Goal: Task Accomplishment & Management: Use online tool/utility

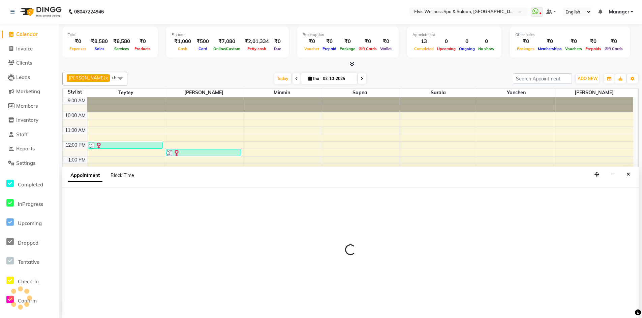
select select "46975"
select select "tentative"
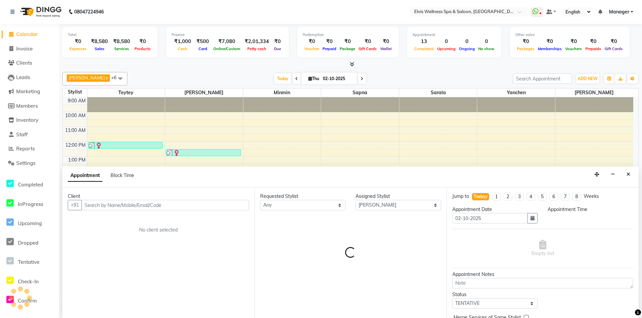
select select "1140"
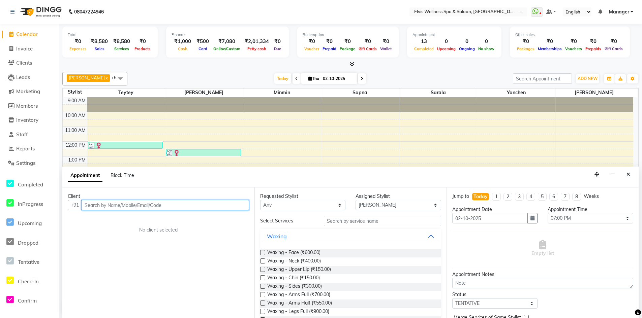
drag, startPoint x: 129, startPoint y: 209, endPoint x: 129, endPoint y: 205, distance: 4.4
click at [129, 205] on input "text" at bounding box center [165, 205] width 167 height 10
click at [90, 203] on input "text" at bounding box center [165, 205] width 167 height 10
paste input "786642797"
click at [90, 205] on input "786642797" at bounding box center [151, 205] width 139 height 10
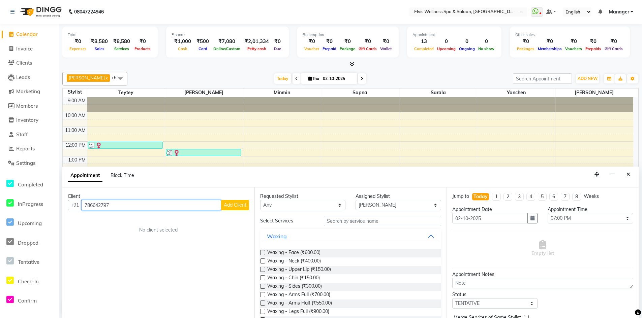
click at [95, 205] on input "786642797" at bounding box center [151, 205] width 139 height 10
click at [91, 205] on input "786642797" at bounding box center [151, 205] width 139 height 10
type input "7876642797"
click at [227, 205] on span "Add Client" at bounding box center [235, 205] width 23 height 6
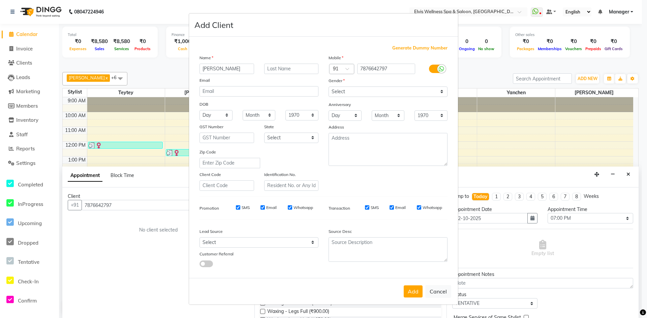
type input "[PERSON_NAME]"
click at [289, 66] on input "text" at bounding box center [291, 69] width 55 height 10
type input "[PERSON_NAME]"
click at [413, 290] on button "Add" at bounding box center [413, 292] width 19 height 12
click at [389, 94] on select "Select [DEMOGRAPHIC_DATA] [DEMOGRAPHIC_DATA] Other Prefer Not To Say" at bounding box center [387, 92] width 119 height 10
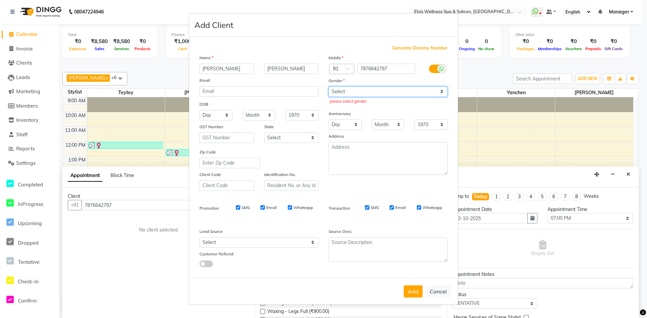
select select "[DEMOGRAPHIC_DATA]"
click at [328, 87] on select "Select [DEMOGRAPHIC_DATA] [DEMOGRAPHIC_DATA] Other Prefer Not To Say" at bounding box center [387, 92] width 119 height 10
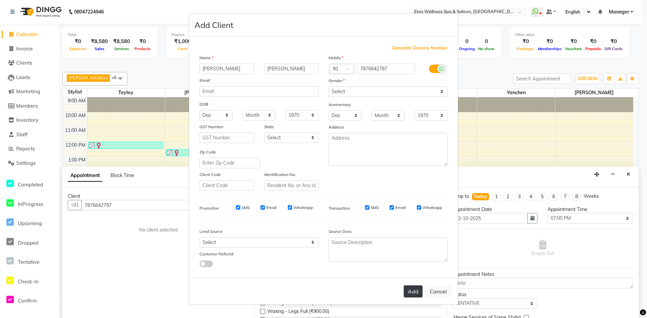
click at [414, 294] on button "Add" at bounding box center [413, 292] width 19 height 12
select select
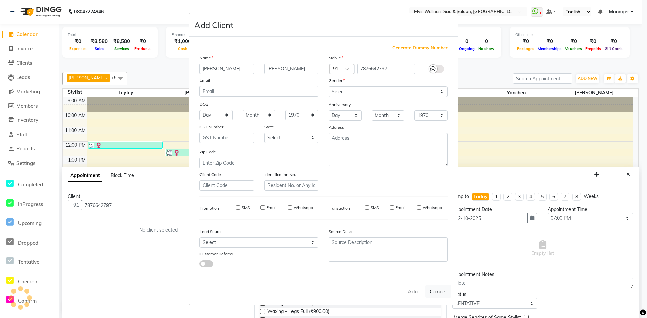
select select
checkbox input "false"
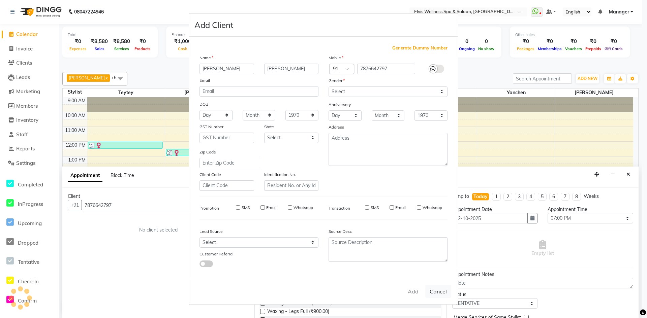
checkbox input "false"
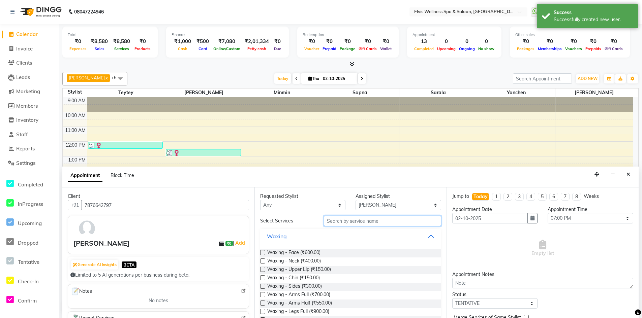
click at [342, 221] on input "text" at bounding box center [382, 221] width 117 height 10
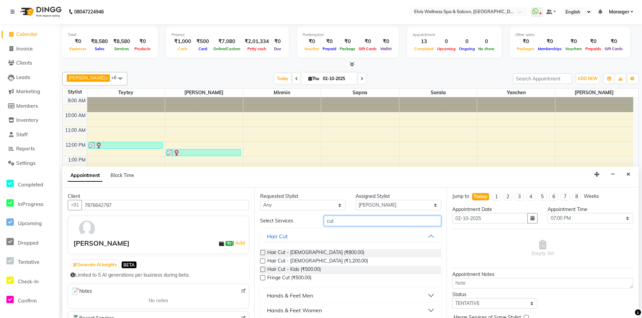
type input "cut"
click at [263, 262] on label at bounding box center [262, 261] width 5 height 5
click at [263, 262] on input "checkbox" at bounding box center [262, 262] width 4 height 4
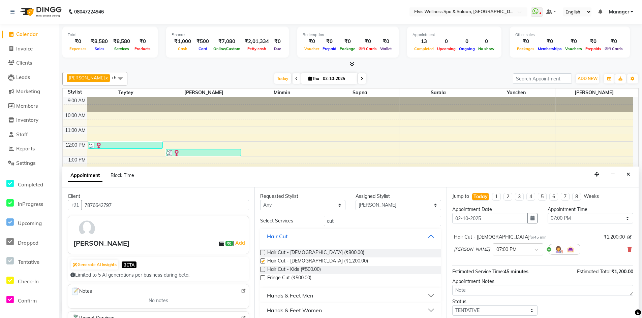
checkbox input "false"
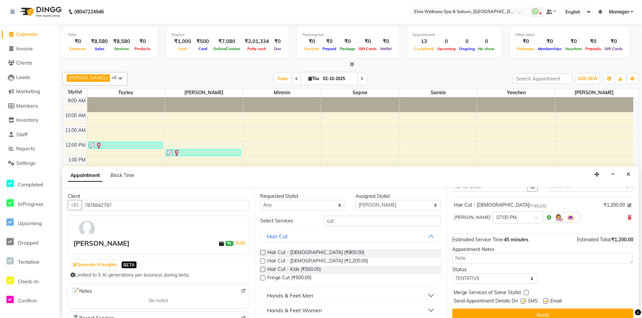
scroll to position [40, 0]
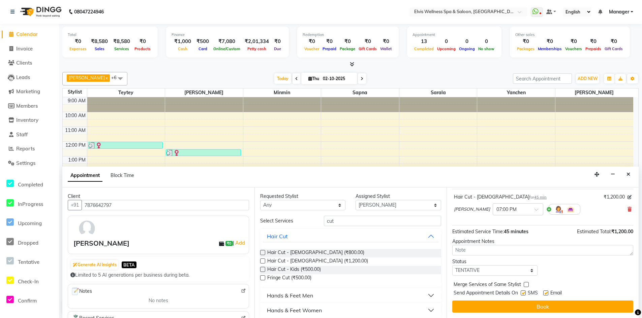
click at [524, 293] on label at bounding box center [522, 293] width 5 height 5
click at [524, 293] on input "checkbox" at bounding box center [522, 294] width 4 height 4
checkbox input "false"
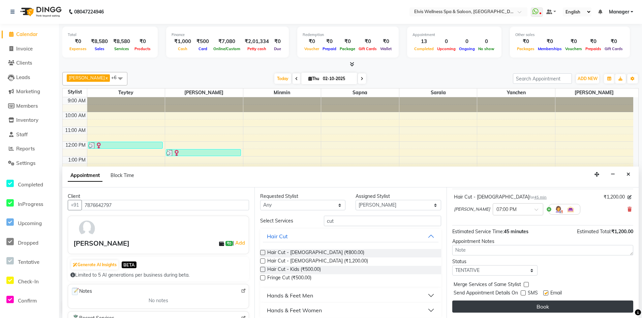
click at [525, 307] on button "Book" at bounding box center [542, 307] width 181 height 12
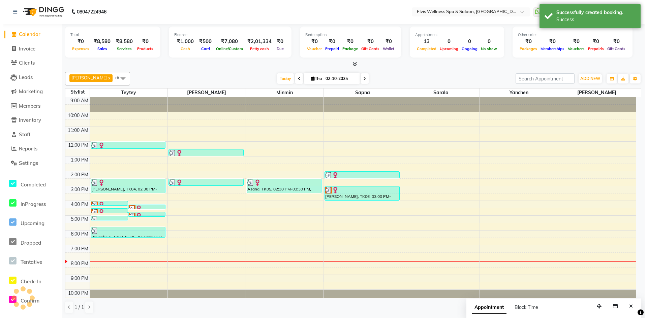
scroll to position [0, 0]
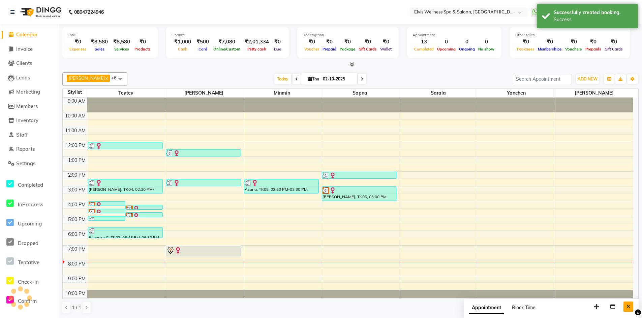
click at [627, 306] on icon "Close" at bounding box center [628, 306] width 4 height 5
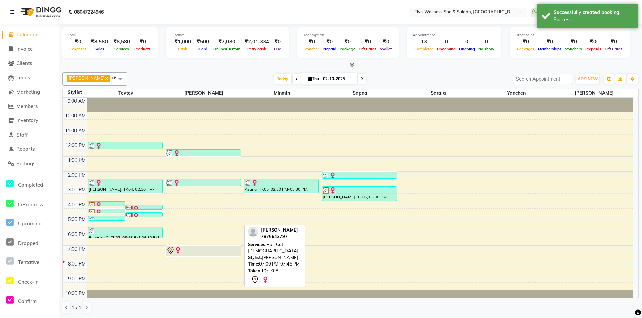
click at [202, 253] on div at bounding box center [203, 251] width 74 height 8
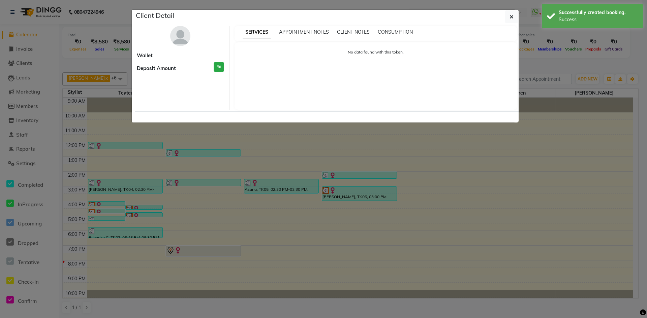
select select "7"
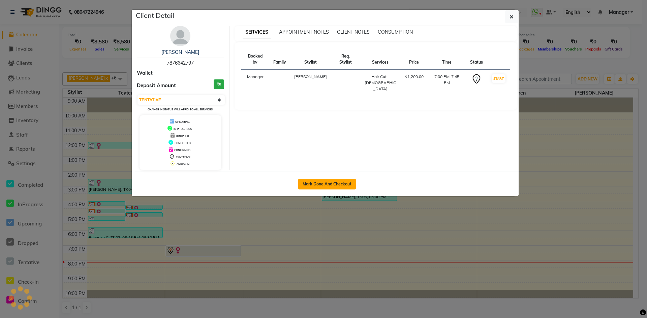
click at [343, 185] on button "Mark Done And Checkout" at bounding box center [327, 184] width 58 height 11
select select "service"
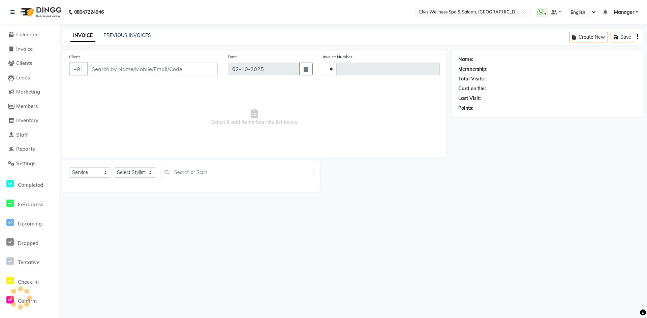
type input "1890"
select select "6269"
click at [346, 219] on div "08047224946 Select Location × Elvis Wellness Spa & Saloon, Lohegaon WhatsApp St…" at bounding box center [323, 159] width 647 height 318
type input "7876642797"
select select "46975"
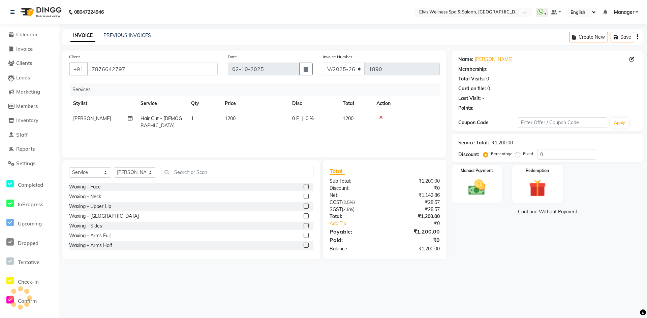
click at [468, 268] on main "INVOICE PREVIOUS INVOICES Create New Save Client [PHONE_NUMBER] Date [DATE] Inv…" at bounding box center [353, 149] width 588 height 241
click at [487, 186] on img at bounding box center [476, 188] width 29 height 21
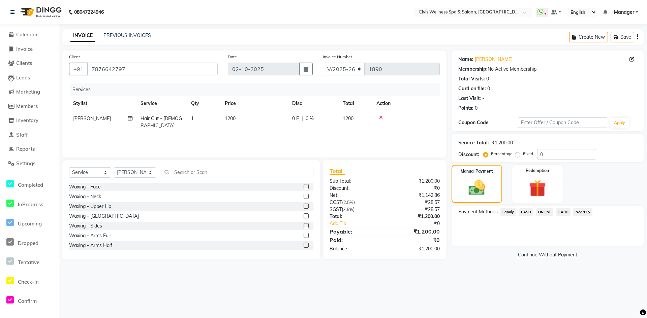
click at [548, 212] on span "ONLINE" at bounding box center [545, 213] width 18 height 8
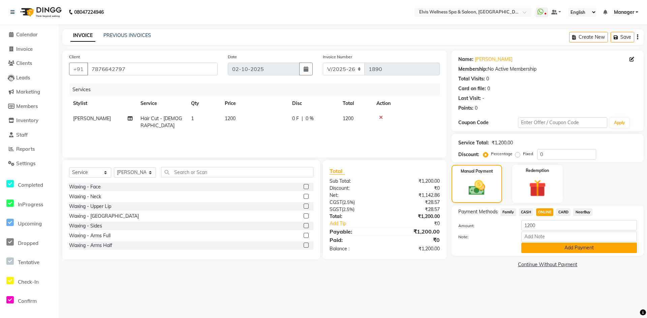
click at [557, 251] on button "Add Payment" at bounding box center [579, 248] width 116 height 10
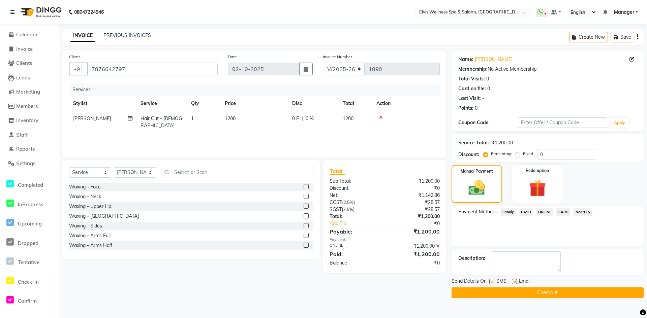
click at [492, 282] on label at bounding box center [491, 281] width 5 height 5
click at [492, 282] on input "checkbox" at bounding box center [491, 282] width 4 height 4
checkbox input "false"
click at [495, 290] on button "Checkout" at bounding box center [547, 293] width 192 height 10
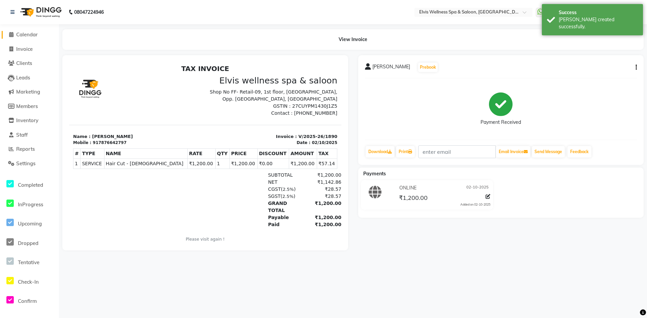
click at [32, 35] on span "Calendar" at bounding box center [27, 34] width 22 height 6
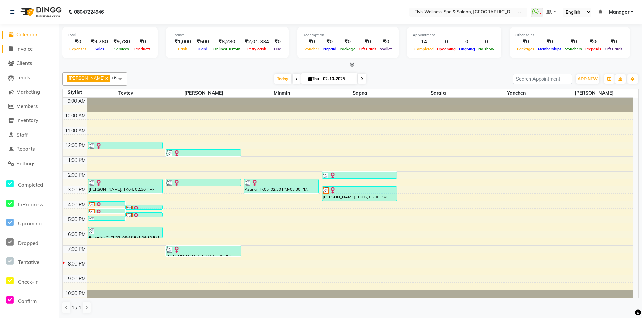
click at [22, 47] on span "Invoice" at bounding box center [24, 49] width 17 height 6
select select "service"
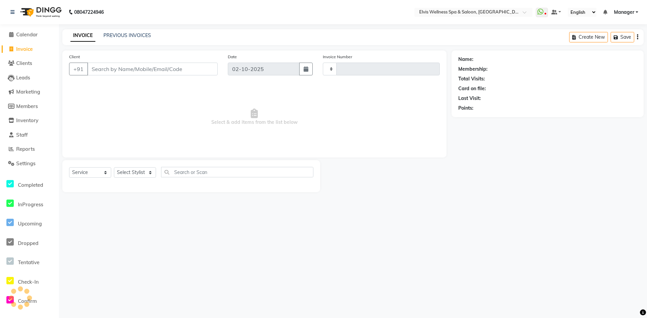
type input "1891"
select select "6269"
click at [26, 108] on span "Members" at bounding box center [27, 106] width 22 height 6
select select
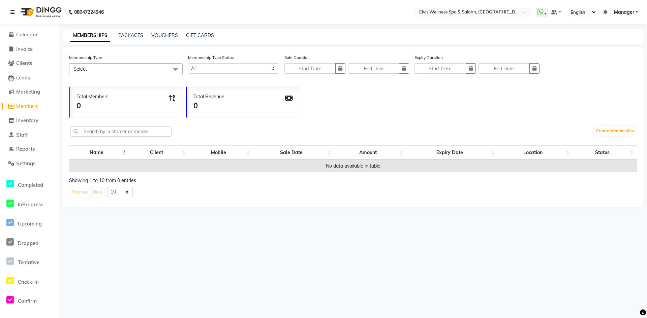
click at [178, 71] on span at bounding box center [175, 69] width 13 height 13
click at [126, 196] on select "10 20 50 100" at bounding box center [119, 192] width 25 height 10
select select "100"
click at [107, 187] on select "10 20 50 100" at bounding box center [119, 192] width 25 height 10
click at [133, 34] on link "PACKAGES" at bounding box center [130, 35] width 25 height 6
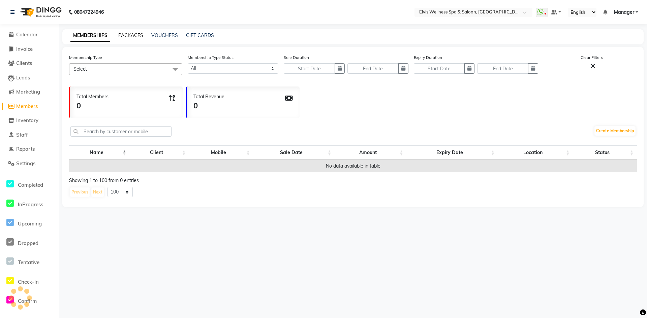
select select
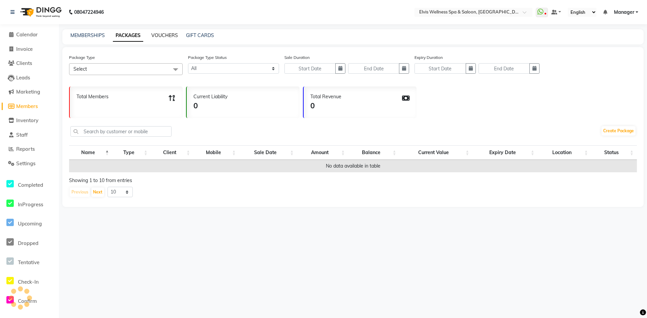
click at [166, 36] on link "VOUCHERS" at bounding box center [164, 35] width 27 height 6
select select
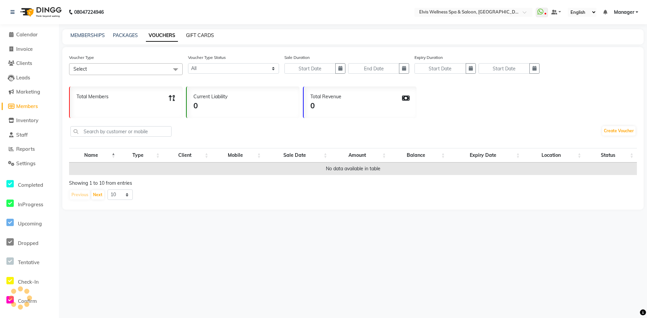
click at [199, 35] on link "GIFT CARDS" at bounding box center [200, 35] width 28 height 6
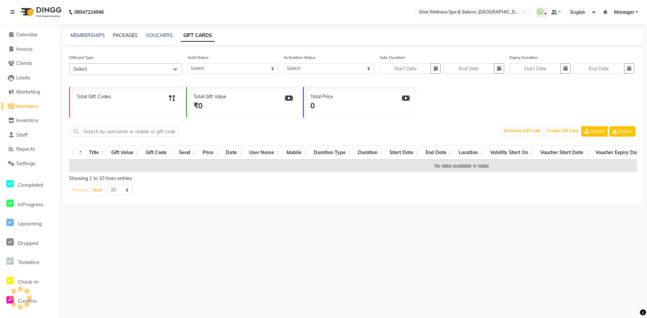
click at [121, 36] on link "PACKAGES" at bounding box center [125, 35] width 25 height 6
select select
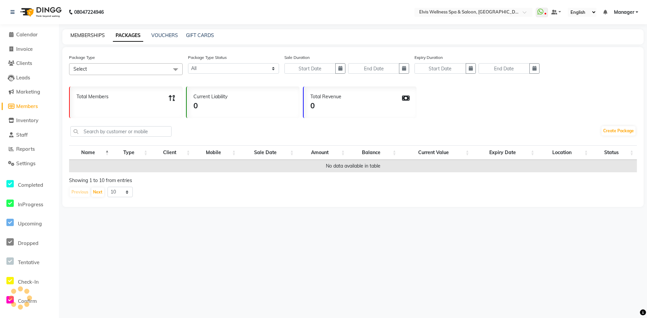
click at [89, 33] on link "MEMBERSHIPS" at bounding box center [87, 35] width 34 height 6
select select
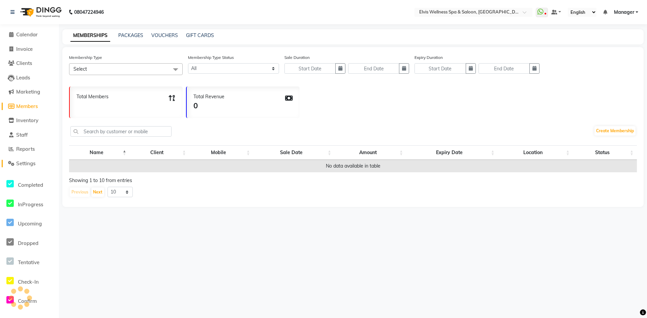
click at [20, 163] on span "Settings" at bounding box center [25, 163] width 19 height 6
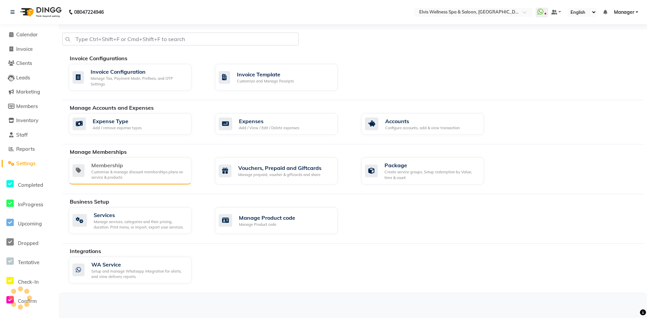
click at [138, 172] on div "Customise & manage discount memberships plans on service & products" at bounding box center [138, 174] width 95 height 11
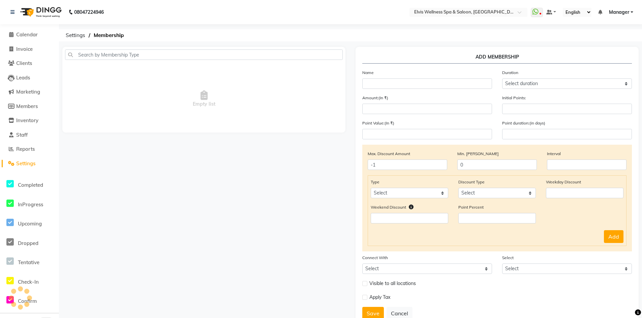
scroll to position [24, 0]
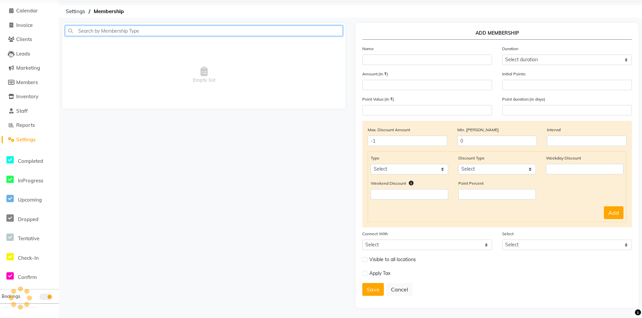
click at [177, 33] on input "text" at bounding box center [204, 31] width 278 height 10
type input "pac"
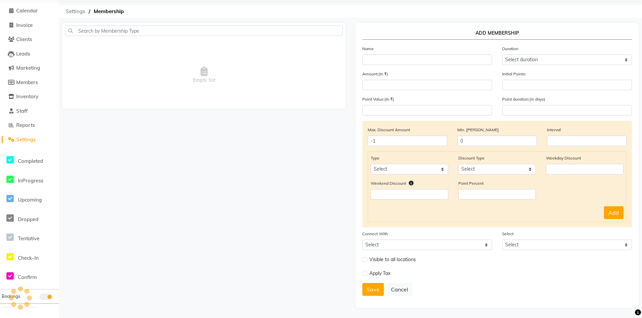
click at [77, 13] on span "Settings" at bounding box center [75, 11] width 26 height 12
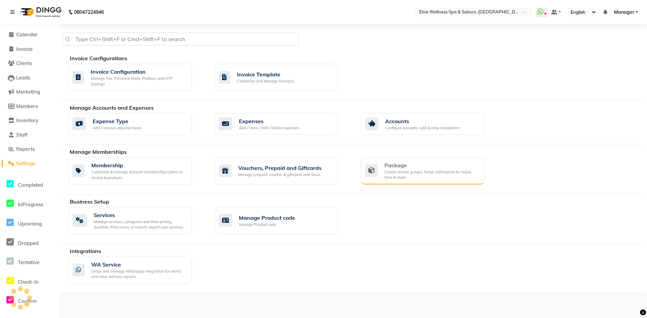
click at [428, 173] on div "Create service groups, Setup redemption by Value, time & count" at bounding box center [431, 174] width 94 height 11
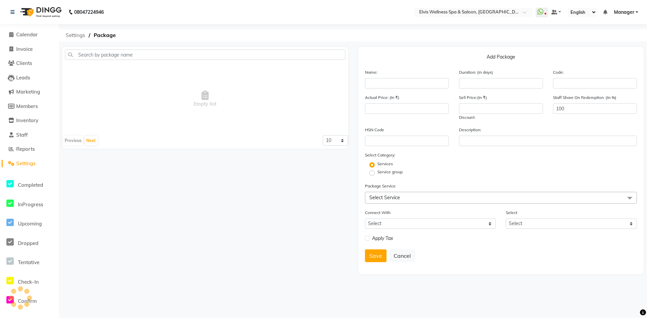
click at [83, 36] on span "Settings" at bounding box center [75, 35] width 26 height 12
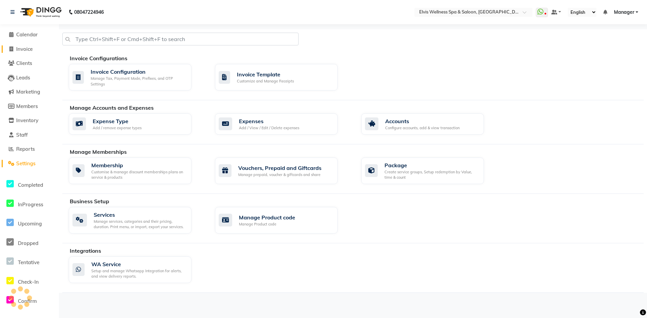
click at [26, 49] on span "Invoice" at bounding box center [24, 49] width 17 height 6
select select "service"
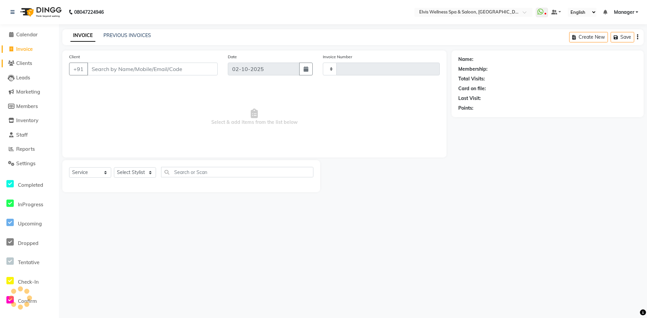
click at [26, 65] on span "Clients" at bounding box center [24, 63] width 16 height 6
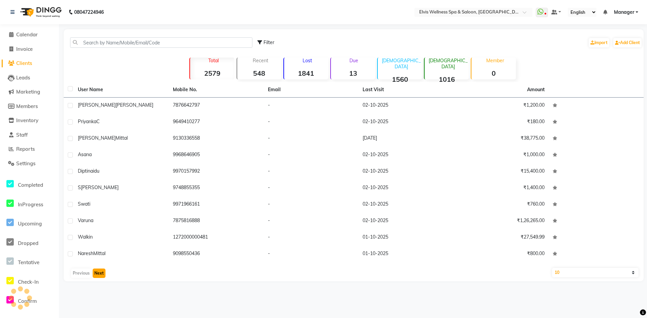
click at [96, 272] on button "Next" at bounding box center [99, 273] width 13 height 9
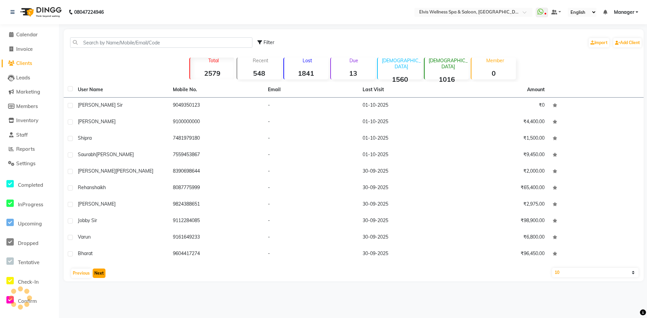
click at [96, 272] on button "Next" at bounding box center [99, 273] width 13 height 9
click at [617, 275] on select "10 50 100" at bounding box center [595, 272] width 87 height 9
select select "100"
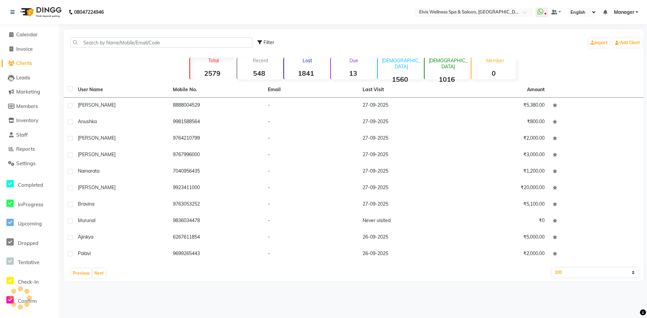
click at [552, 268] on select "10 50 100" at bounding box center [595, 272] width 87 height 9
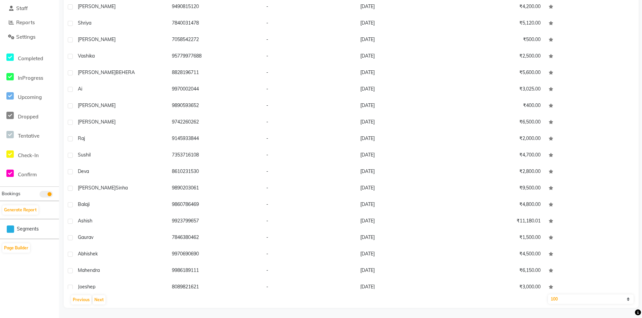
scroll to position [1332, 0]
click at [99, 299] on button "Next" at bounding box center [99, 299] width 13 height 9
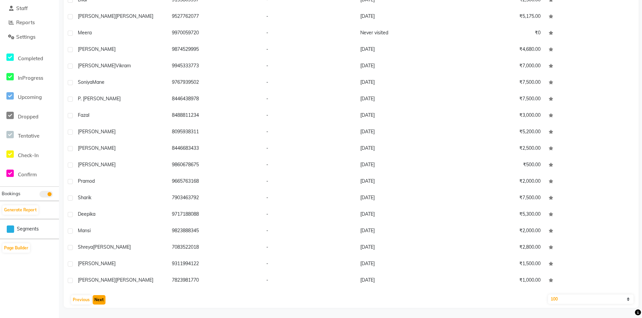
click at [99, 296] on button "Next" at bounding box center [99, 299] width 13 height 9
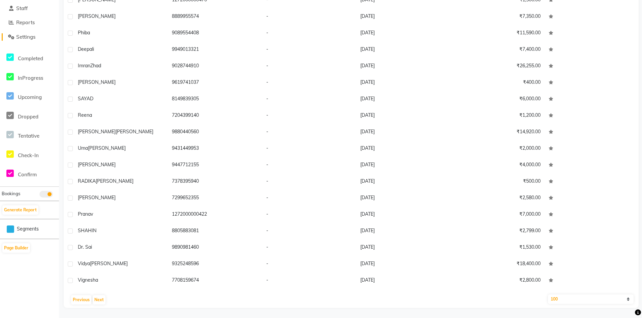
click at [26, 39] on span "Settings" at bounding box center [25, 37] width 19 height 6
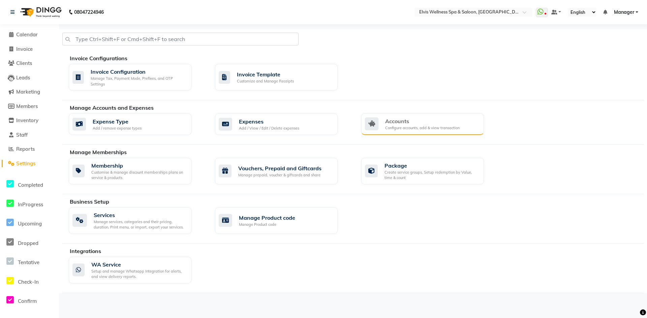
click at [423, 125] on div "Accounts" at bounding box center [422, 121] width 74 height 8
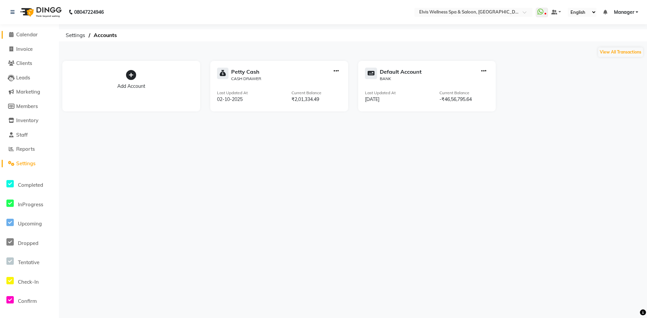
click at [25, 37] on span "Calendar" at bounding box center [27, 34] width 22 height 6
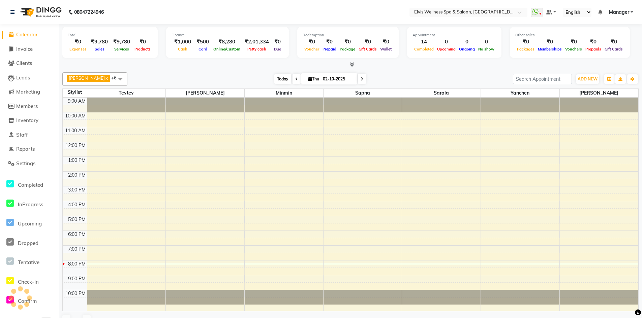
click at [282, 78] on span "Today" at bounding box center [282, 79] width 17 height 10
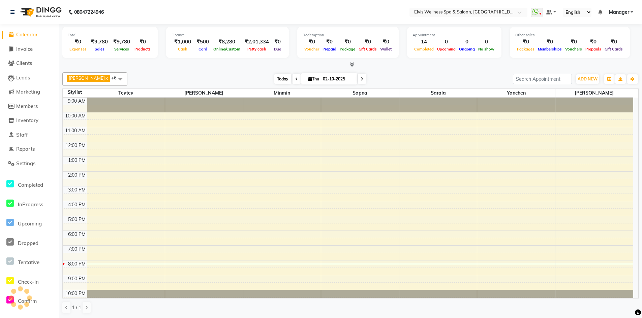
scroll to position [6, 0]
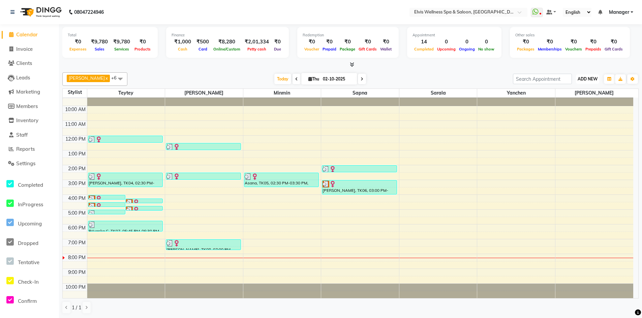
click at [591, 81] on span "ADD NEW" at bounding box center [587, 78] width 20 height 5
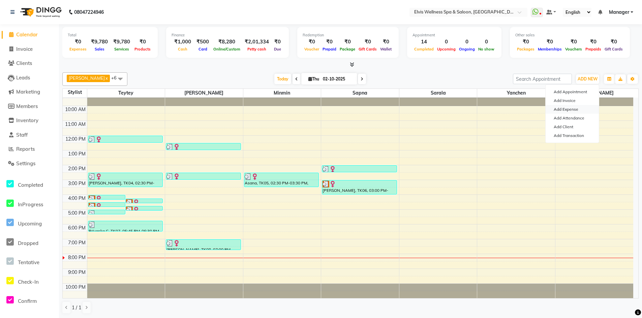
click at [570, 110] on link "Add Expense" at bounding box center [571, 109] width 53 height 9
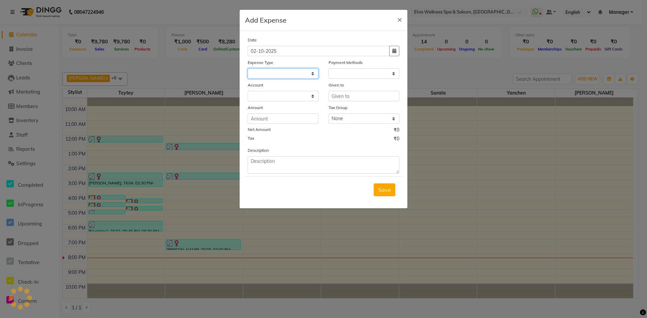
click at [268, 74] on select at bounding box center [283, 73] width 71 height 10
click at [262, 75] on select at bounding box center [283, 73] width 71 height 10
click at [313, 74] on select at bounding box center [283, 73] width 71 height 10
click at [312, 74] on select at bounding box center [283, 73] width 71 height 10
click at [312, 75] on select at bounding box center [283, 73] width 71 height 10
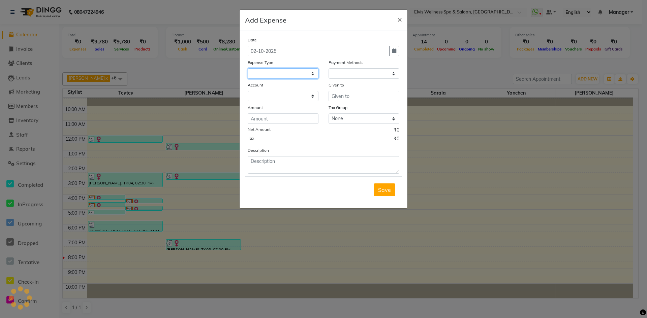
click at [313, 71] on select at bounding box center [283, 73] width 71 height 10
click at [311, 74] on select at bounding box center [283, 73] width 71 height 10
click at [301, 76] on select at bounding box center [283, 73] width 71 height 10
click at [399, 23] on span "×" at bounding box center [399, 19] width 5 height 10
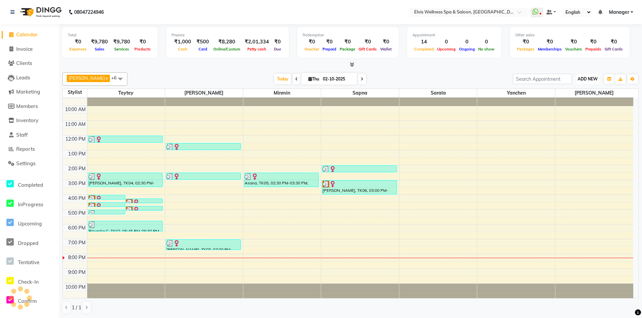
click at [592, 78] on span "ADD NEW" at bounding box center [587, 78] width 20 height 5
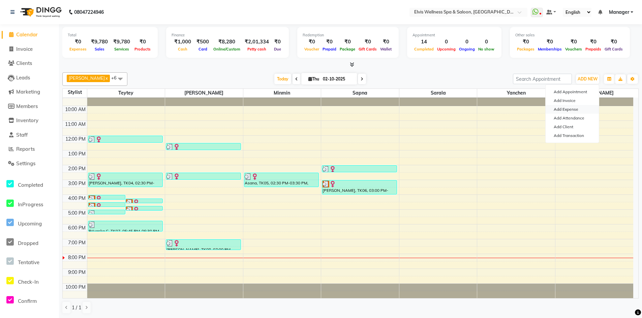
click at [567, 109] on link "Add Expense" at bounding box center [571, 109] width 53 height 9
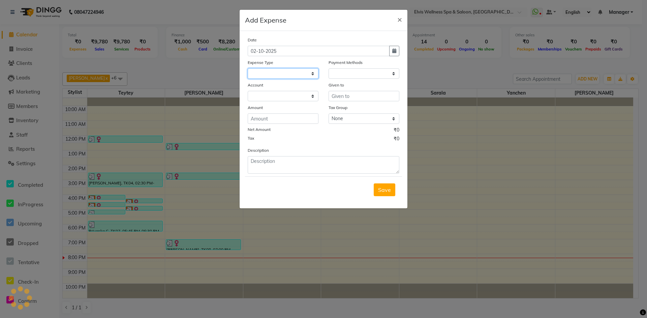
select select
click at [313, 74] on select "Select Advance Salary [PERSON_NAME] Carpainter Amma Bungalow Rent Cash Deposite…" at bounding box center [283, 73] width 71 height 10
select select "1"
select select "5263"
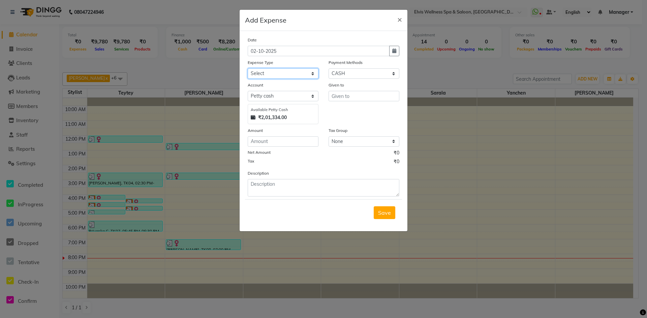
select select "13608"
click at [248, 68] on select "Select Advance Salary [PERSON_NAME] Carpainter Amma Bungalow Rent Cash Deposite…" at bounding box center [283, 73] width 71 height 10
click at [398, 22] on span "×" at bounding box center [399, 19] width 5 height 10
